Goal: Navigation & Orientation: Find specific page/section

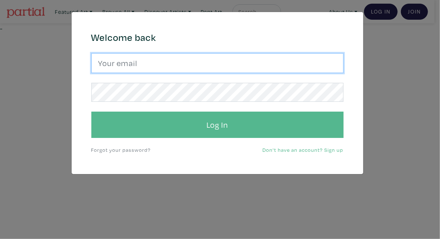
type input "[EMAIL_ADDRESS][DOMAIN_NAME]"
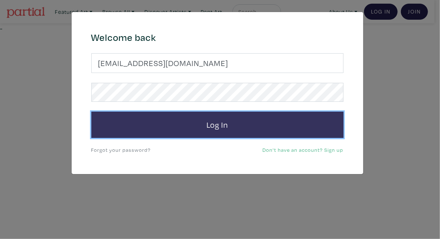
click at [193, 121] on button "Log In" at bounding box center [217, 125] width 252 height 26
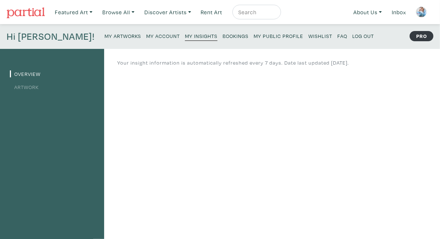
click at [33, 87] on link "Artwork" at bounding box center [24, 87] width 29 height 7
click at [27, 73] on link "Overview" at bounding box center [25, 74] width 31 height 7
click at [105, 37] on small "My Artworks" at bounding box center [123, 36] width 37 height 7
